Goal: Use online tool/utility: Utilize a website feature to perform a specific function

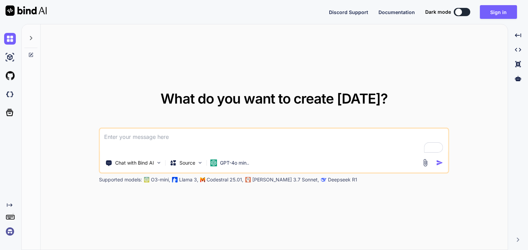
click at [32, 37] on icon at bounding box center [30, 37] width 5 height 5
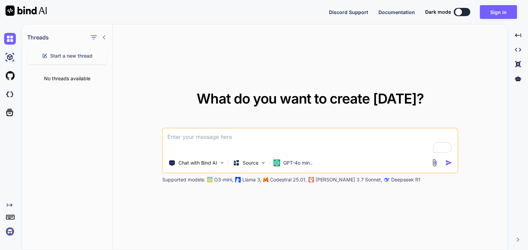
click at [135, 74] on div "What do you want to create [DATE]? Chat with Bind AI Source GPT-4o min.. Suppor…" at bounding box center [310, 137] width 395 height 226
click at [174, 90] on div "What do you want to create [DATE]? Chat with Bind AI Source GPT-4o min.. Suppor…" at bounding box center [310, 137] width 395 height 226
click at [291, 163] on p "GPT-4o min.." at bounding box center [297, 163] width 29 height 7
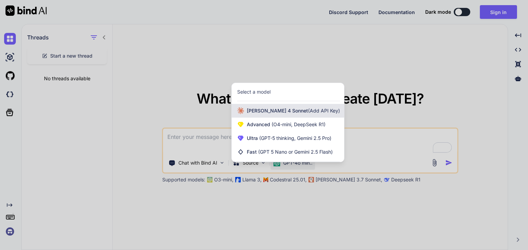
click at [308, 113] on span "(Add API Key)" at bounding box center [324, 111] width 32 height 6
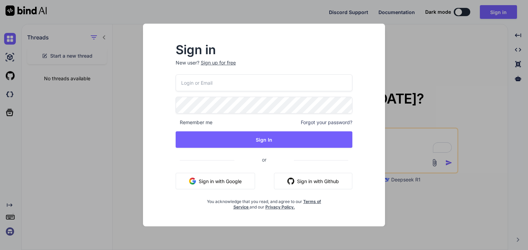
click at [223, 177] on button "Sign in with Google" at bounding box center [215, 181] width 79 height 16
type textarea "x"
